Goal: Transaction & Acquisition: Download file/media

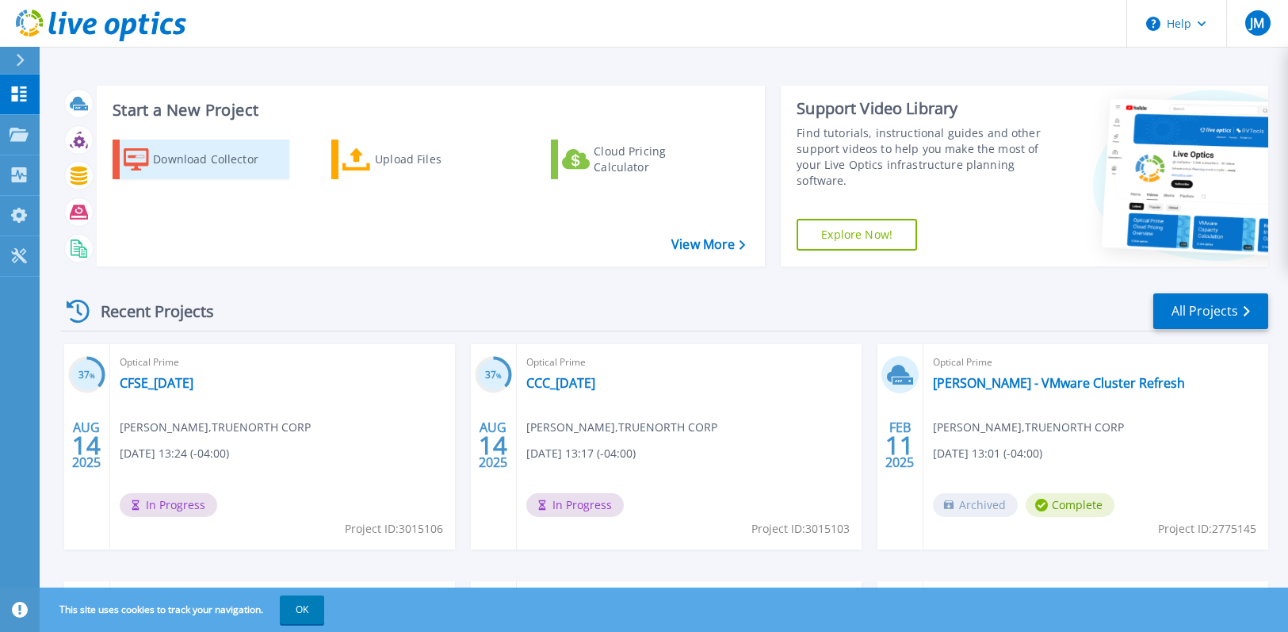
click at [241, 156] on div "Download Collector" at bounding box center [216, 159] width 127 height 32
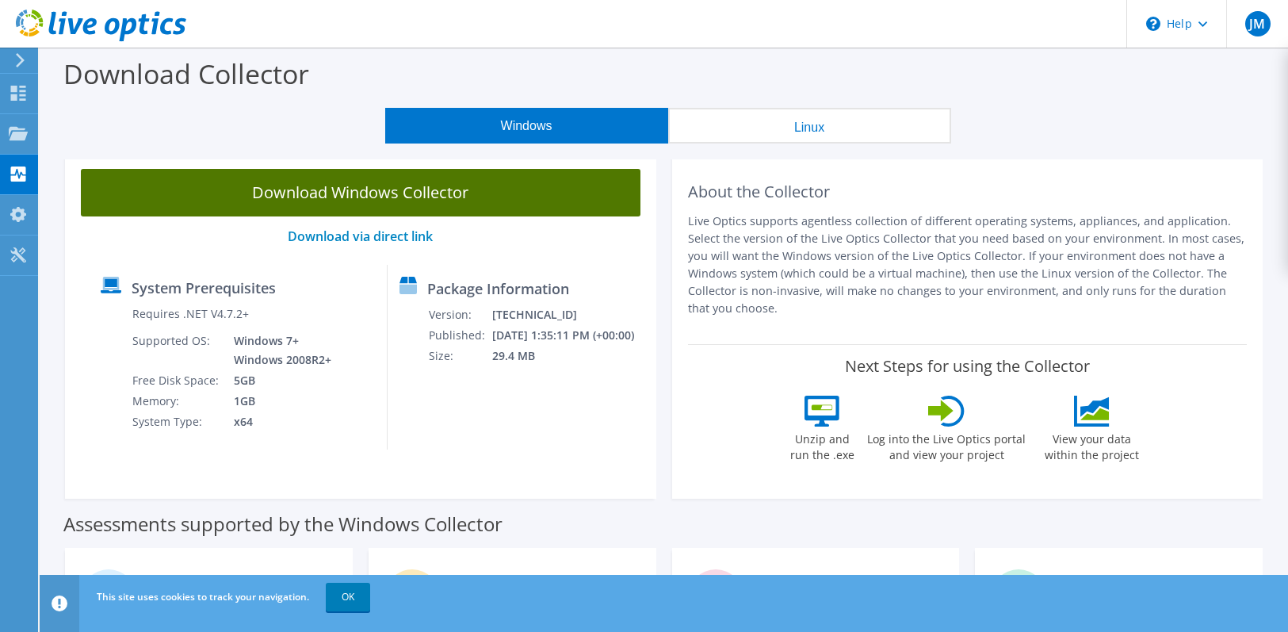
click at [454, 189] on link "Download Windows Collector" at bounding box center [361, 193] width 560 height 48
